Goal: Information Seeking & Learning: Learn about a topic

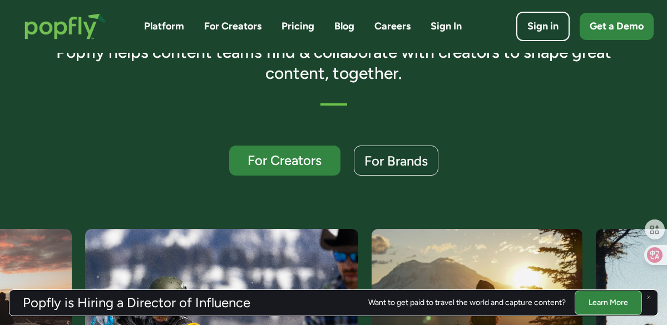
scroll to position [236, 0]
click at [389, 153] on link "For Brands" at bounding box center [396, 162] width 89 height 32
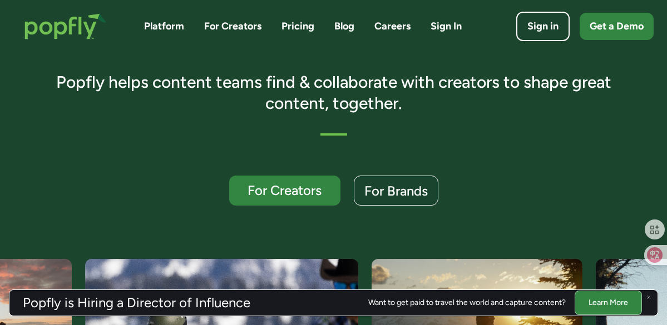
scroll to position [203, 0]
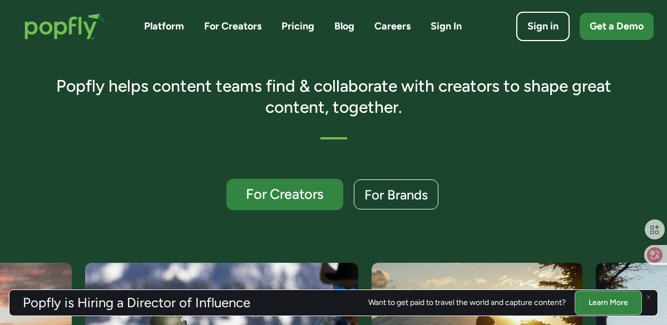
click at [297, 199] on div "For Creators" at bounding box center [284, 194] width 96 height 14
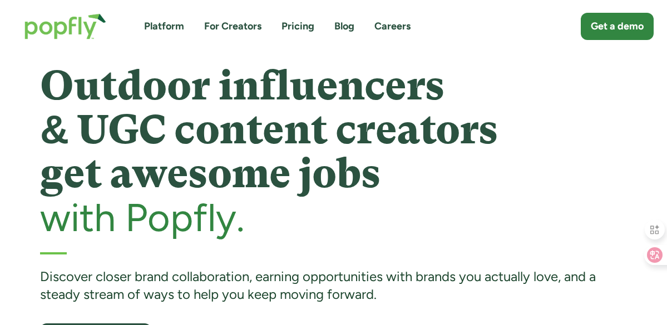
click at [342, 22] on link "Blog" at bounding box center [344, 26] width 20 height 14
